Goal: Task Accomplishment & Management: Use online tool/utility

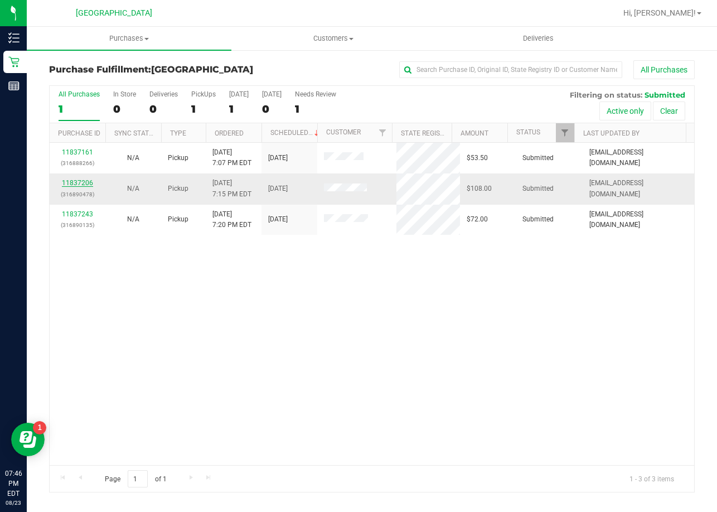
click at [84, 183] on link "11837206" at bounding box center [77, 183] width 31 height 8
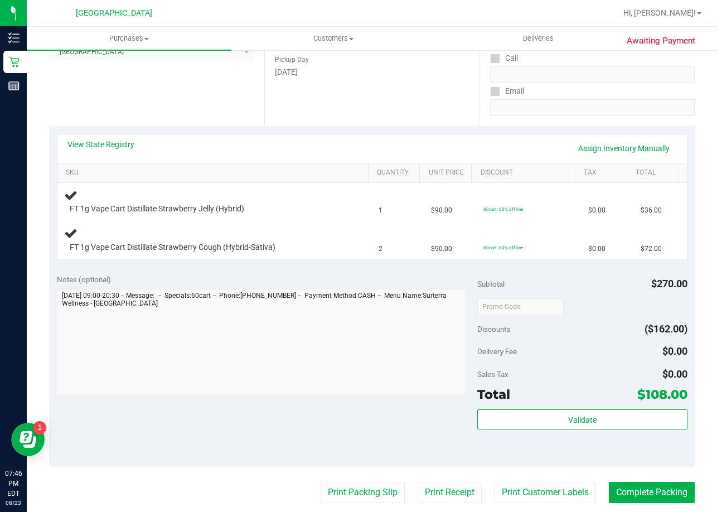
scroll to position [223, 0]
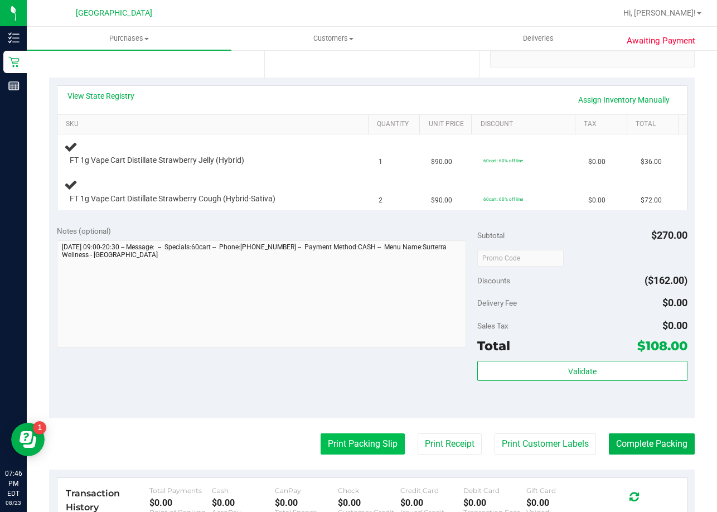
click at [348, 441] on button "Print Packing Slip" at bounding box center [363, 443] width 84 height 21
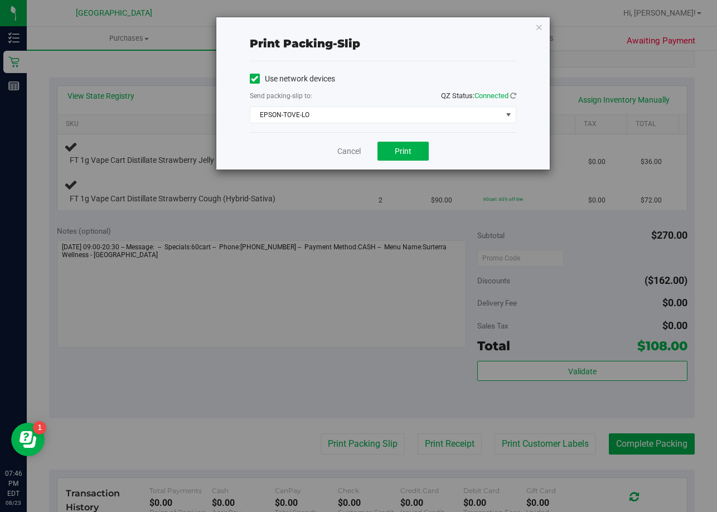
click at [414, 162] on div "Cancel Print" at bounding box center [383, 150] width 266 height 37
click at [414, 152] on button "Print" at bounding box center [402, 151] width 51 height 19
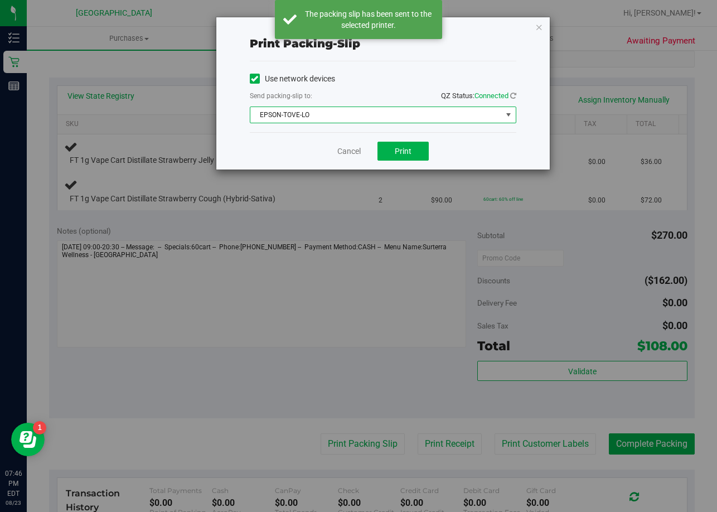
click at [426, 115] on span "EPSON-TOVE-LO" at bounding box center [375, 115] width 251 height 16
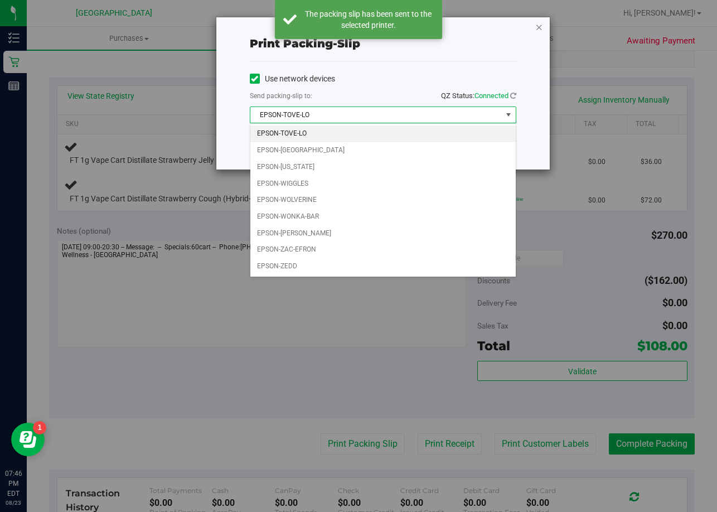
click at [542, 25] on icon "button" at bounding box center [539, 26] width 8 height 13
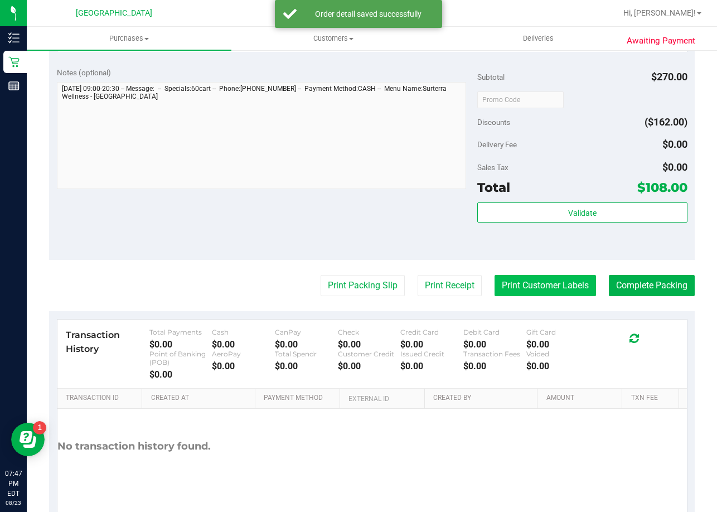
scroll to position [502, 0]
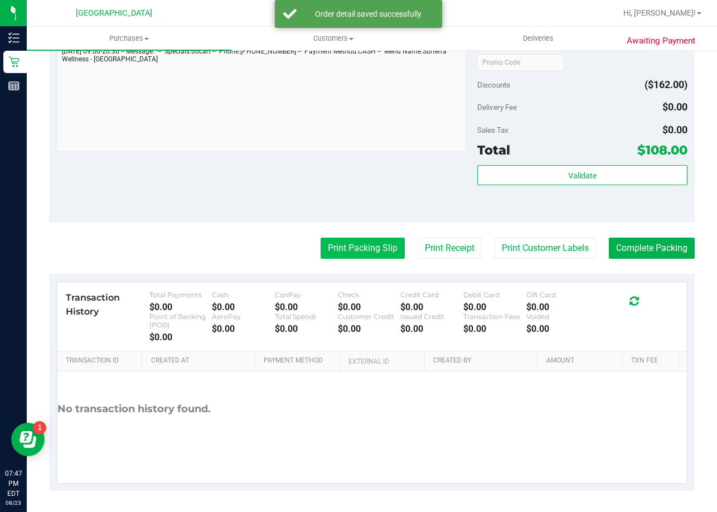
click at [367, 250] on button "Print Packing Slip" at bounding box center [363, 248] width 84 height 21
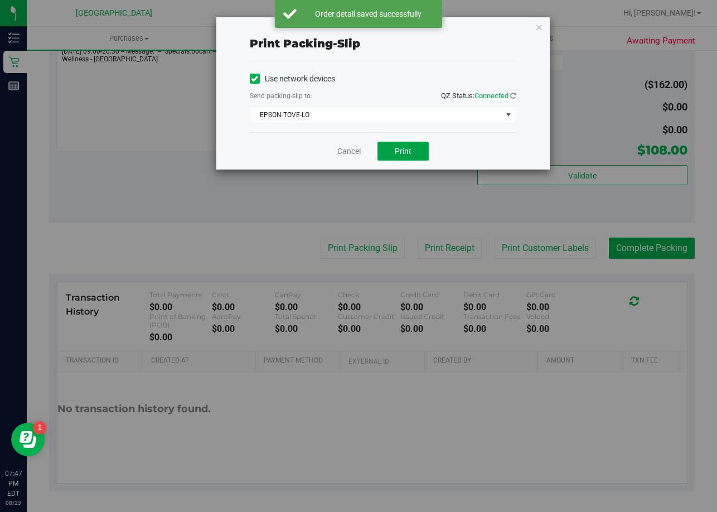
click at [394, 152] on button "Print" at bounding box center [402, 151] width 51 height 19
click at [539, 27] on icon "button" at bounding box center [539, 26] width 8 height 13
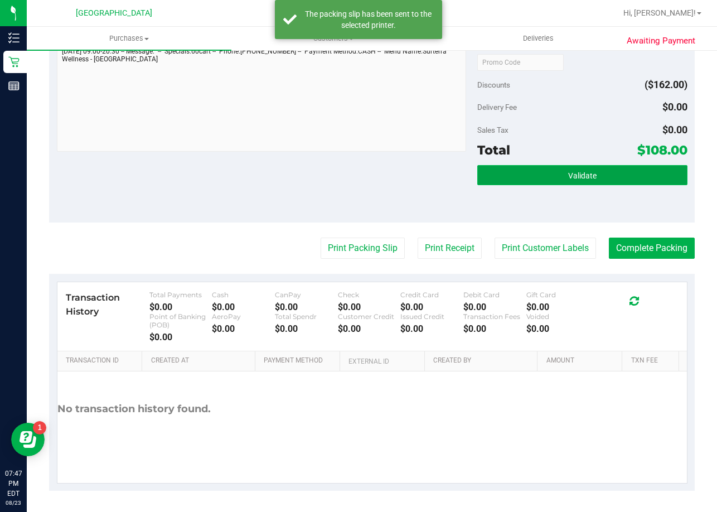
click at [543, 172] on button "Validate" at bounding box center [582, 175] width 210 height 20
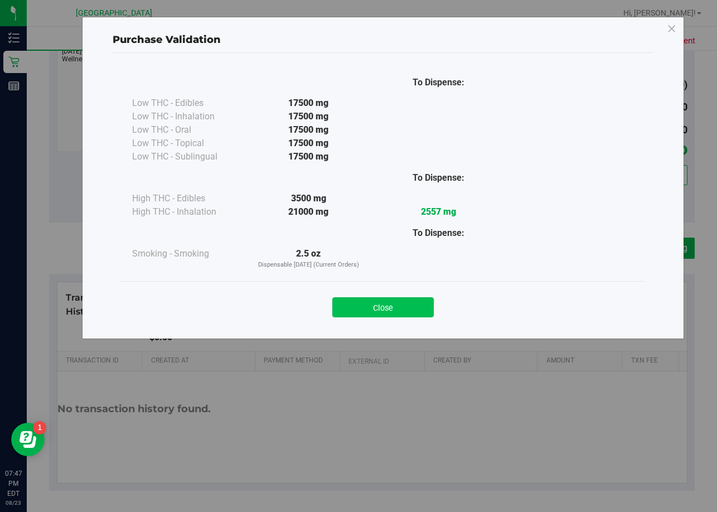
click at [405, 304] on button "Close" at bounding box center [382, 307] width 101 height 20
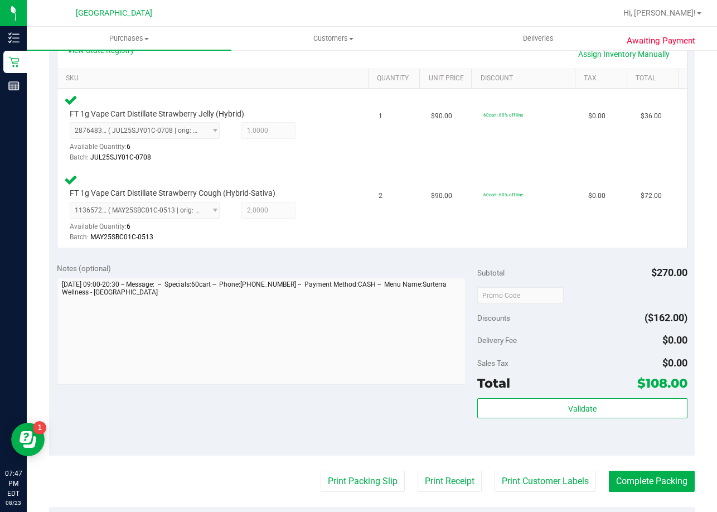
scroll to position [390, 0]
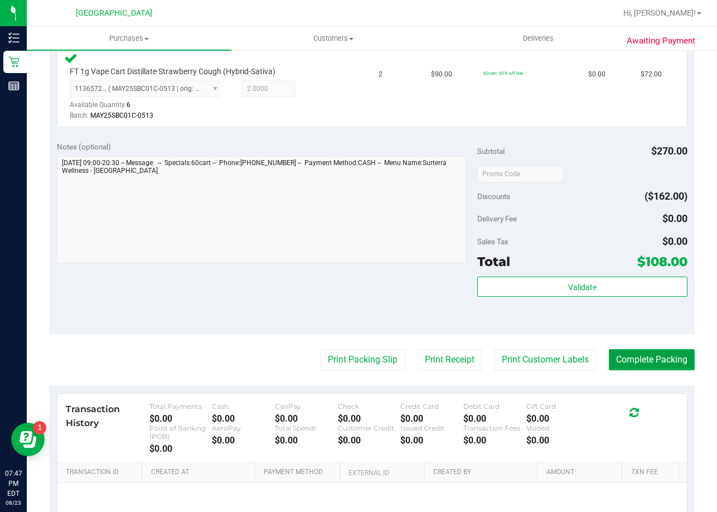
click at [544, 360] on button "Complete Packing" at bounding box center [652, 359] width 86 height 21
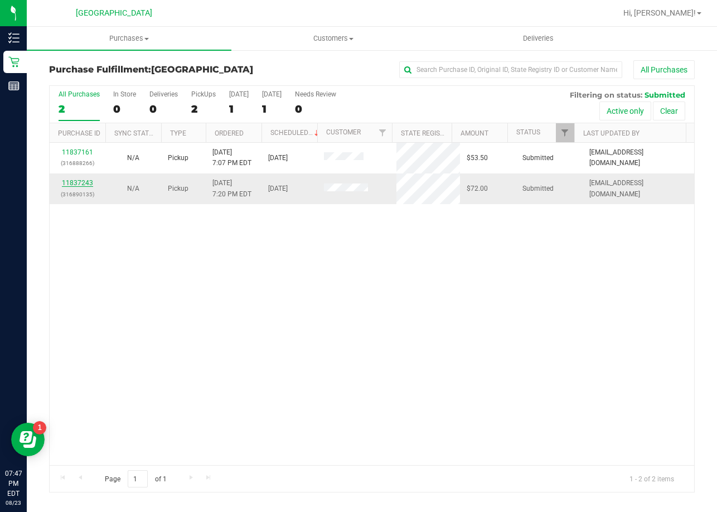
click at [88, 182] on link "11837243" at bounding box center [77, 183] width 31 height 8
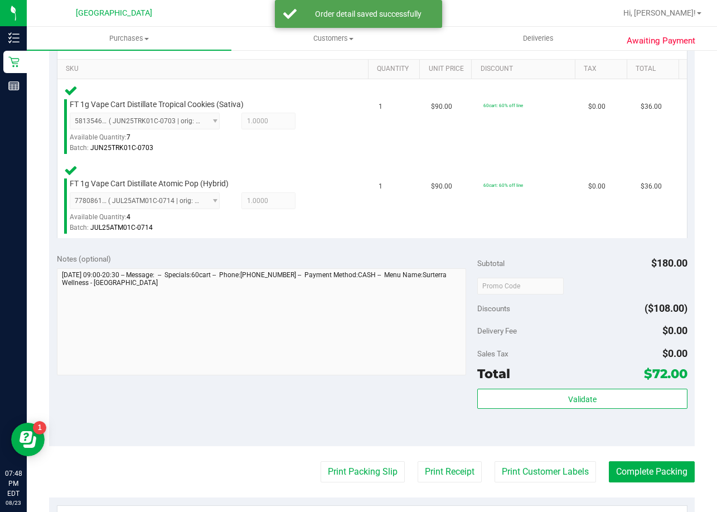
scroll to position [279, 0]
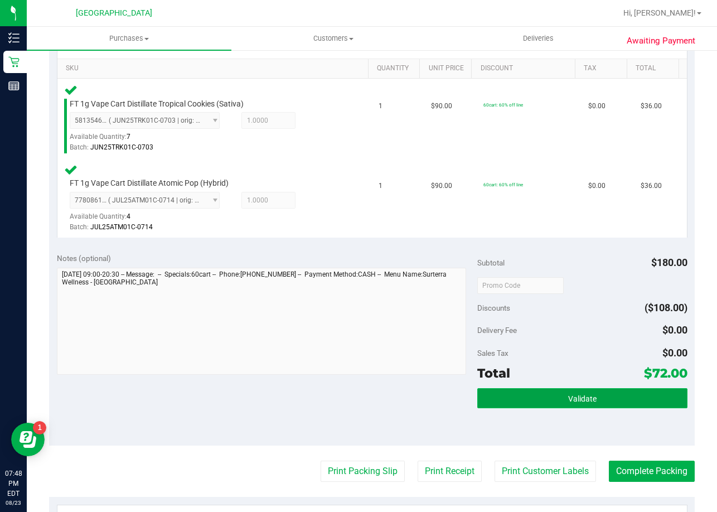
click at [537, 398] on button "Validate" at bounding box center [582, 398] width 210 height 20
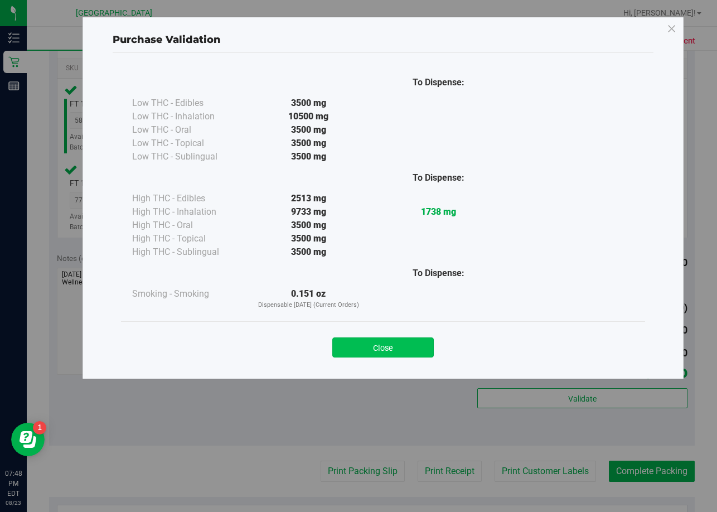
click at [403, 348] on button "Close" at bounding box center [382, 347] width 101 height 20
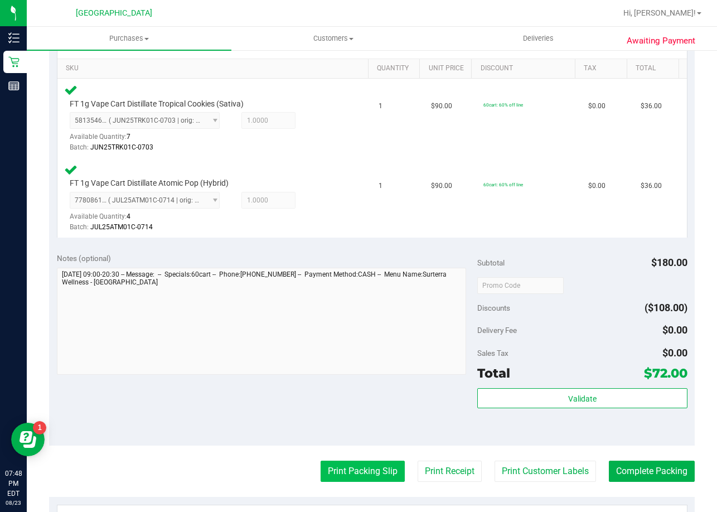
click at [379, 463] on button "Print Packing Slip" at bounding box center [363, 471] width 84 height 21
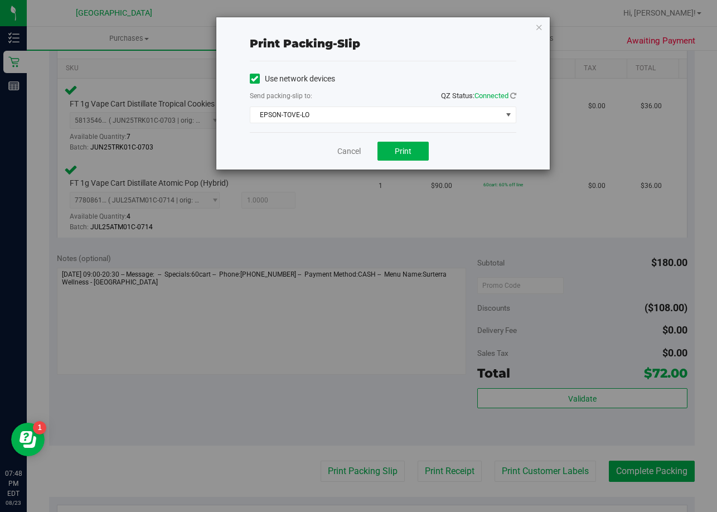
click at [445, 124] on div "Use network devices Send packing-slip to: QZ Status: Connected [GEOGRAPHIC_DATA…" at bounding box center [383, 96] width 266 height 71
click at [446, 119] on span "EPSON-TOVE-LO" at bounding box center [375, 115] width 251 height 16
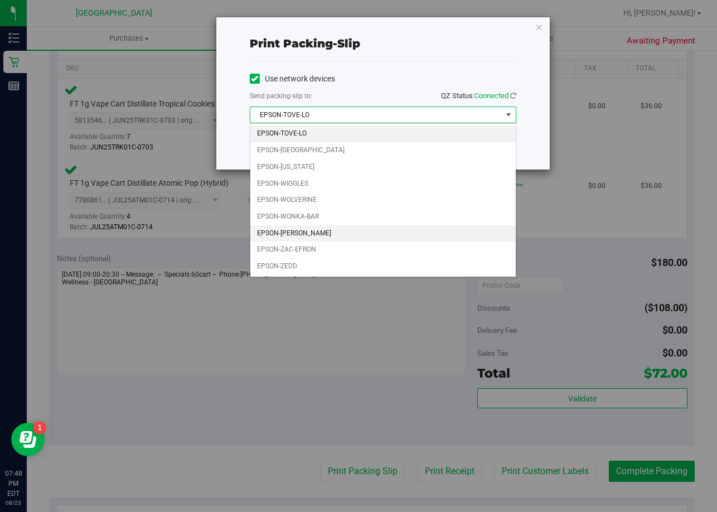
click at [298, 230] on li "EPSON-[PERSON_NAME]" at bounding box center [382, 233] width 265 height 17
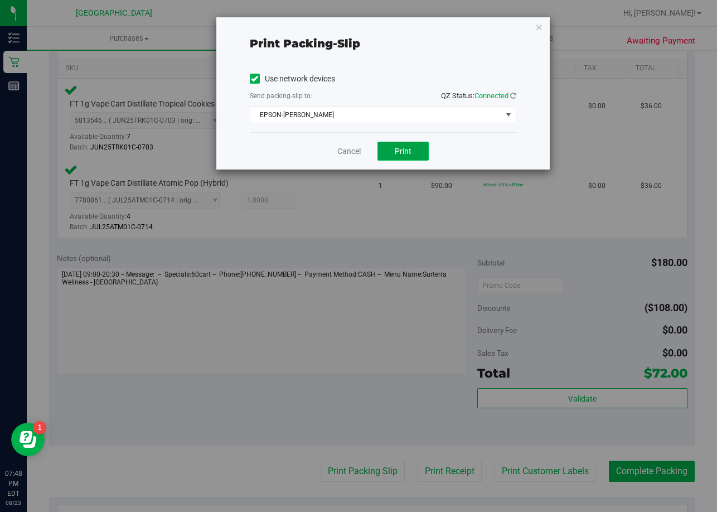
click at [401, 157] on button "Print" at bounding box center [402, 151] width 51 height 19
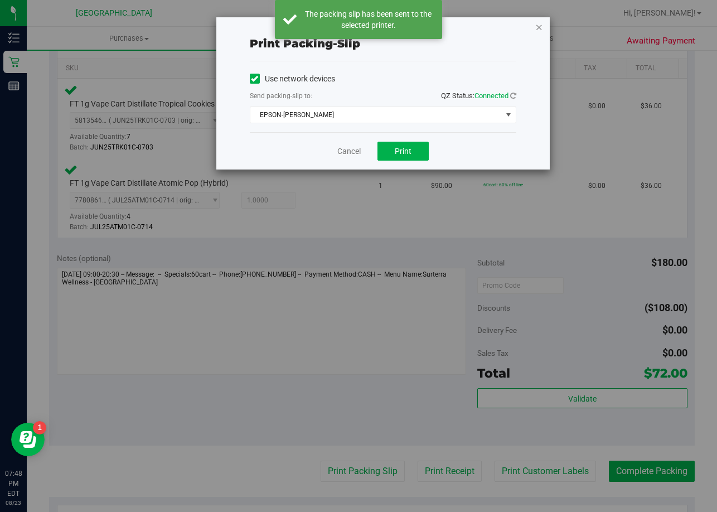
click at [540, 29] on icon "button" at bounding box center [539, 26] width 8 height 13
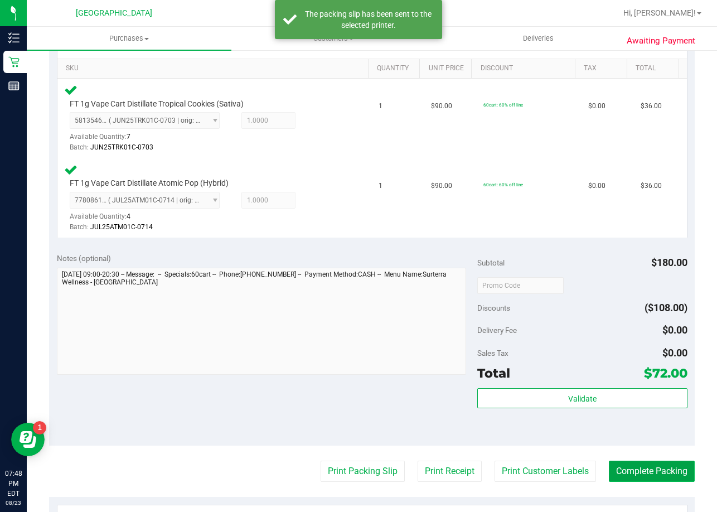
click at [544, 464] on button "Complete Packing" at bounding box center [652, 471] width 86 height 21
